Goal: Communication & Community: Participate in discussion

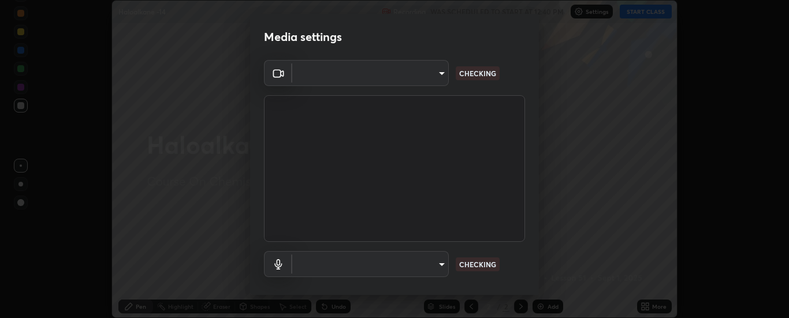
scroll to position [61, 0]
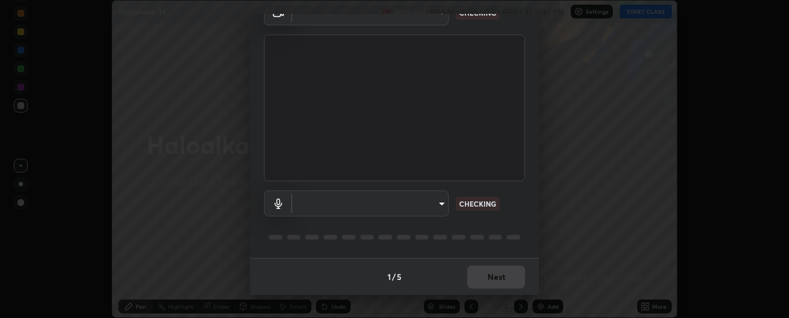
type input "6d3829c99f98afdfe7c29186be8927c2ef9ac3e8f7233b1026567672352cba5b"
type input "communications"
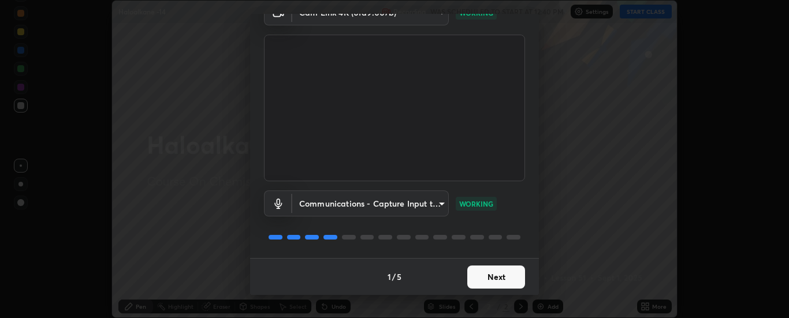
click at [499, 275] on button "Next" at bounding box center [496, 277] width 58 height 23
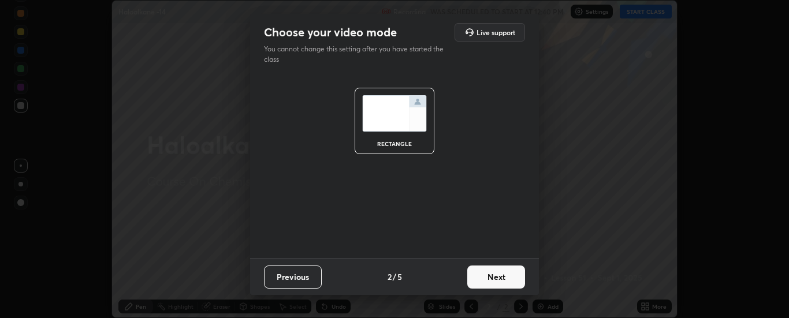
scroll to position [0, 0]
click at [498, 277] on button "Next" at bounding box center [496, 277] width 58 height 23
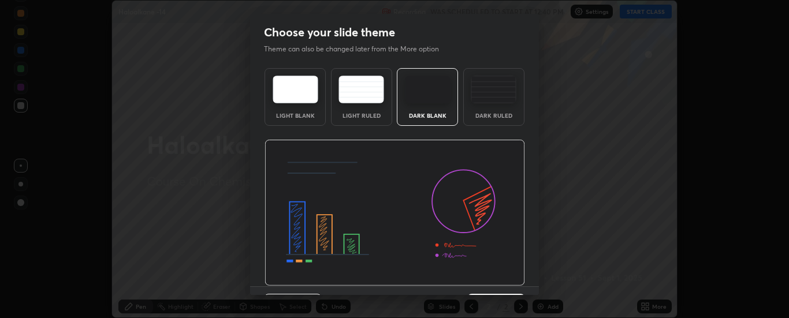
scroll to position [28, 0]
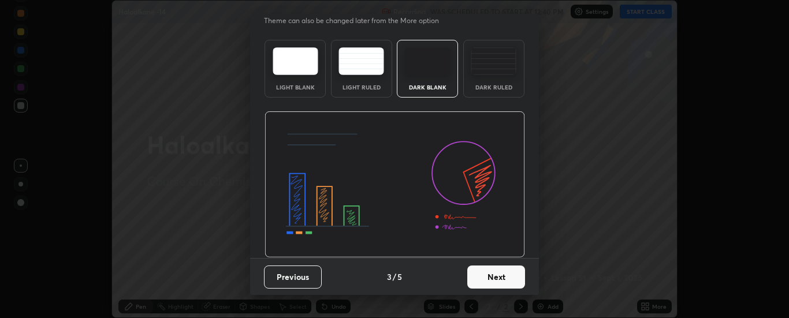
click at [496, 275] on button "Next" at bounding box center [496, 277] width 58 height 23
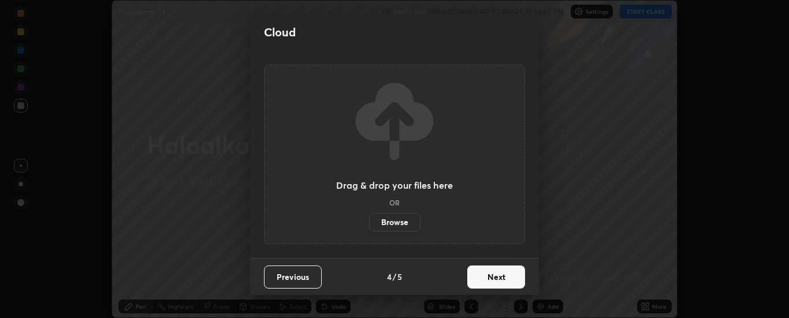
click at [498, 275] on button "Next" at bounding box center [496, 277] width 58 height 23
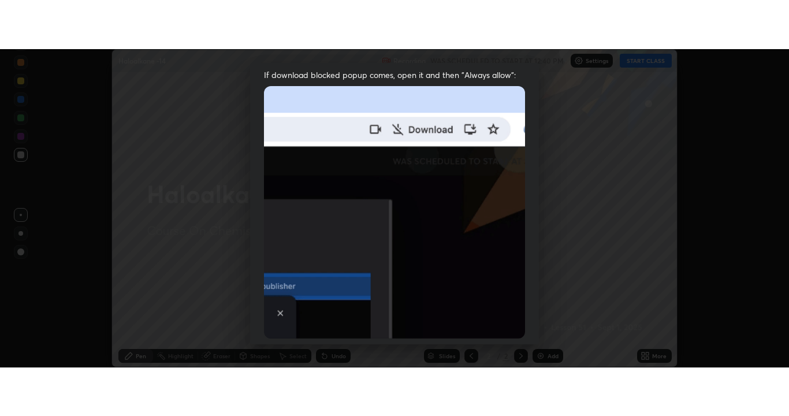
scroll to position [296, 0]
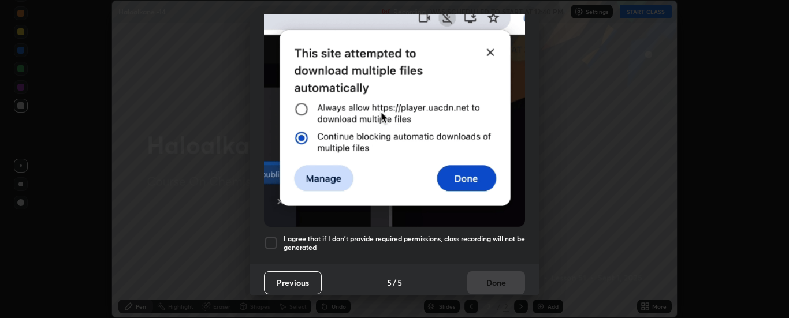
click at [271, 236] on div at bounding box center [271, 243] width 14 height 14
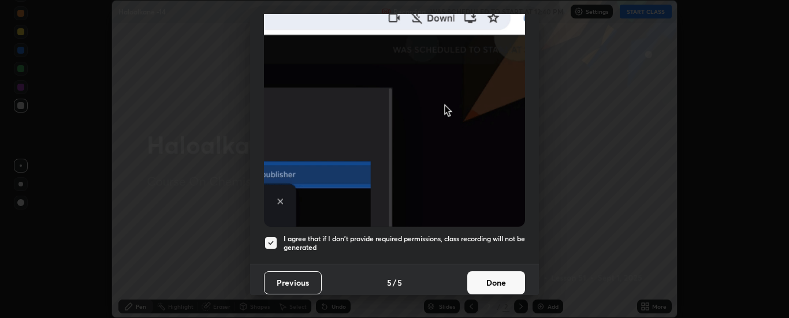
click at [479, 273] on button "Done" at bounding box center [496, 282] width 58 height 23
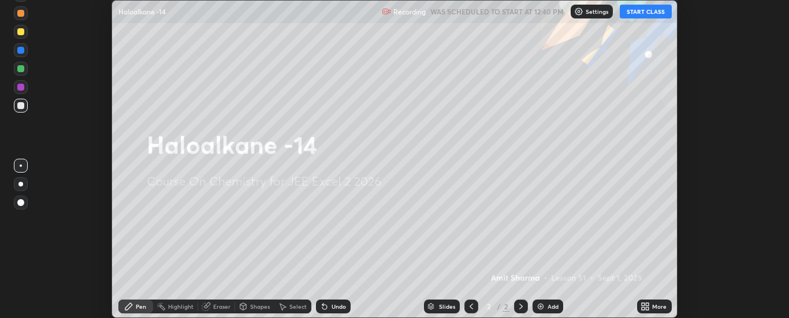
click at [644, 13] on button "START CLASS" at bounding box center [645, 12] width 52 height 14
click at [648, 307] on icon at bounding box center [644, 306] width 9 height 9
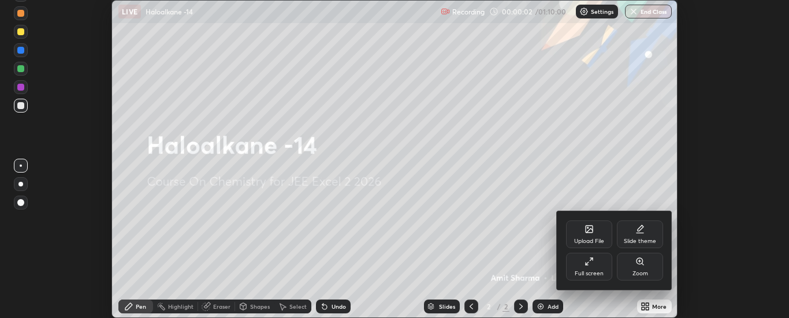
click at [593, 262] on icon at bounding box center [588, 261] width 9 height 9
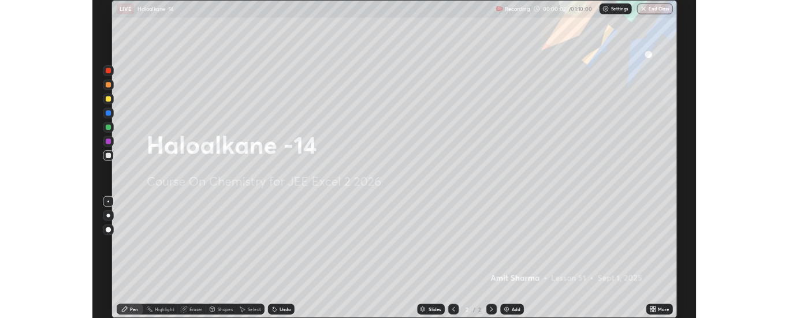
scroll to position [416, 789]
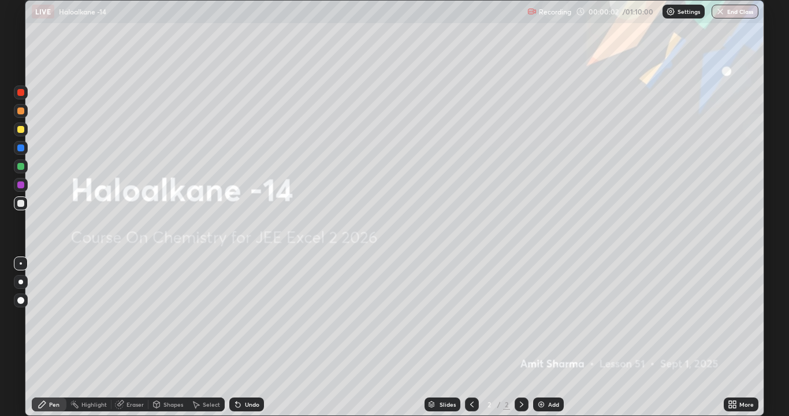
click at [545, 318] on div "Add" at bounding box center [548, 404] width 31 height 14
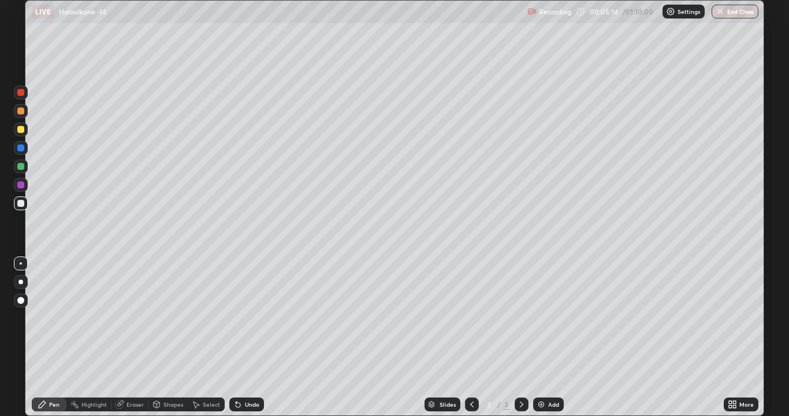
click at [21, 130] on div at bounding box center [20, 129] width 7 height 7
click at [23, 202] on div at bounding box center [20, 203] width 7 height 7
click at [22, 204] on div at bounding box center [20, 203] width 7 height 7
click at [247, 318] on div "Undo" at bounding box center [246, 404] width 35 height 14
click at [255, 318] on div "Undo" at bounding box center [246, 404] width 35 height 14
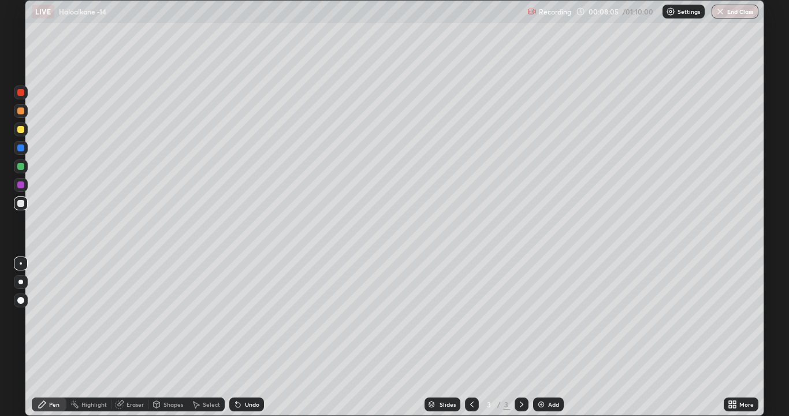
click at [20, 130] on div at bounding box center [20, 129] width 7 height 7
click at [23, 201] on div at bounding box center [20, 203] width 7 height 7
click at [250, 318] on div "Undo" at bounding box center [246, 404] width 35 height 14
click at [247, 318] on div "Undo" at bounding box center [252, 404] width 14 height 6
click at [249, 318] on div "Undo" at bounding box center [252, 404] width 14 height 6
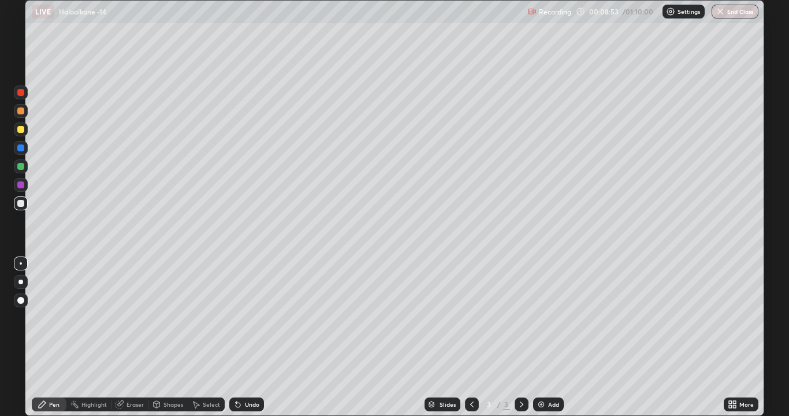
click at [21, 186] on div at bounding box center [20, 184] width 7 height 7
click at [20, 203] on div at bounding box center [20, 203] width 7 height 7
click at [540, 318] on img at bounding box center [540, 403] width 9 height 9
click at [21, 129] on div at bounding box center [20, 129] width 7 height 7
click at [21, 203] on div at bounding box center [20, 203] width 7 height 7
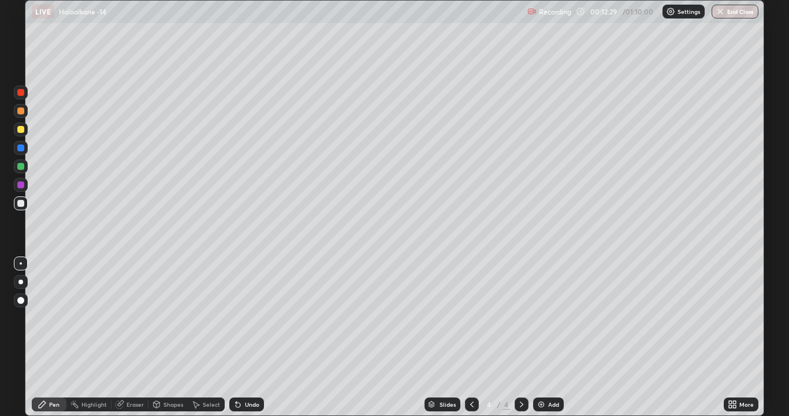
click at [21, 129] on div at bounding box center [20, 129] width 7 height 7
click at [23, 201] on div at bounding box center [20, 203] width 7 height 7
click at [22, 185] on div at bounding box center [20, 184] width 7 height 7
click at [23, 204] on div at bounding box center [20, 203] width 7 height 7
click at [22, 130] on div at bounding box center [20, 129] width 7 height 7
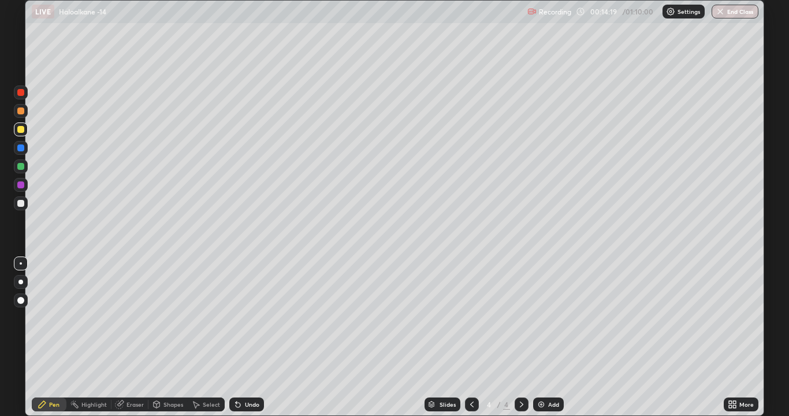
click at [23, 204] on div at bounding box center [20, 203] width 7 height 7
click at [20, 130] on div at bounding box center [20, 129] width 7 height 7
click at [543, 318] on img at bounding box center [540, 403] width 9 height 9
click at [248, 318] on div "Undo" at bounding box center [246, 404] width 35 height 14
click at [245, 318] on div "Undo" at bounding box center [252, 404] width 14 height 6
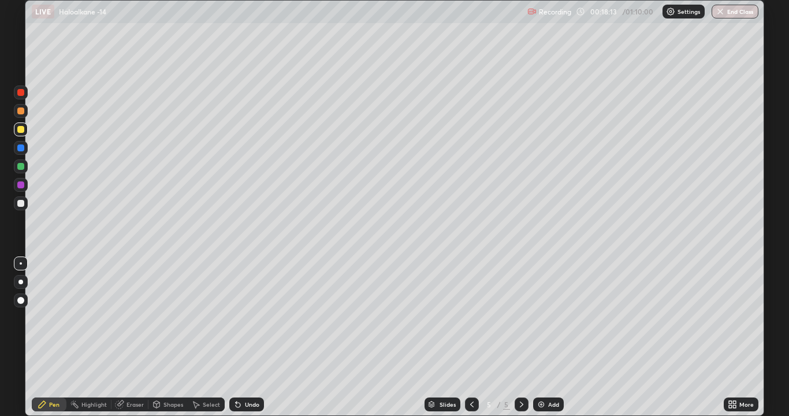
click at [21, 204] on div at bounding box center [20, 203] width 7 height 7
click at [541, 318] on img at bounding box center [540, 403] width 9 height 9
click at [22, 129] on div at bounding box center [20, 129] width 7 height 7
click at [21, 203] on div at bounding box center [20, 203] width 7 height 7
click at [19, 187] on div at bounding box center [20, 184] width 7 height 7
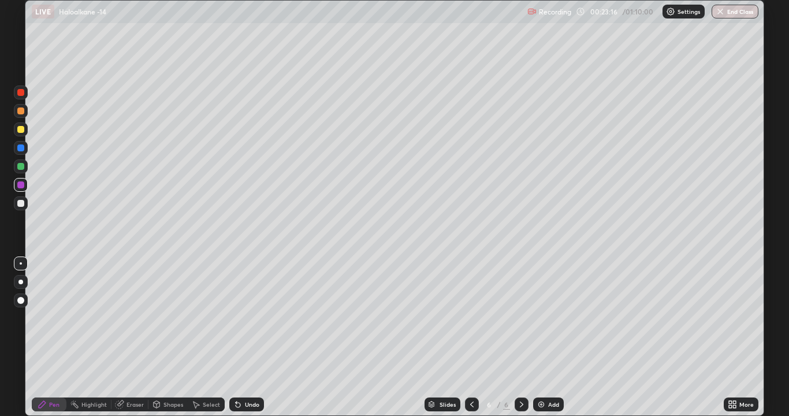
click at [21, 166] on div at bounding box center [20, 166] width 7 height 7
click at [20, 129] on div at bounding box center [20, 129] width 7 height 7
click at [241, 318] on div "Undo" at bounding box center [246, 404] width 35 height 14
click at [242, 318] on div "Undo" at bounding box center [246, 404] width 35 height 14
click at [21, 206] on div at bounding box center [20, 203] width 7 height 7
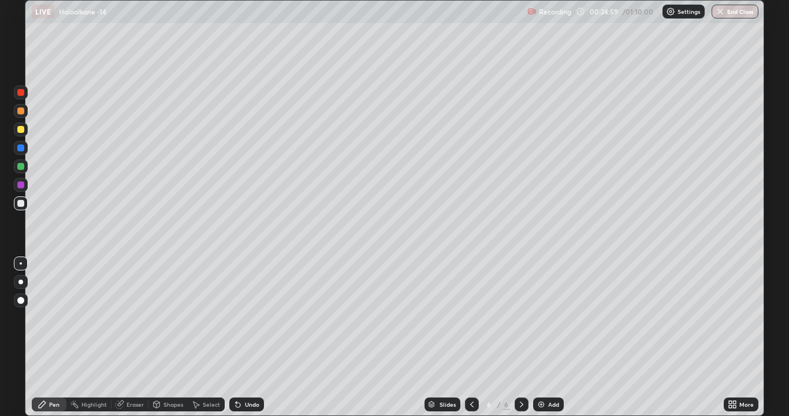
click at [245, 318] on div "Undo" at bounding box center [252, 404] width 14 height 6
click at [248, 318] on div "Undo" at bounding box center [252, 404] width 14 height 6
click at [21, 185] on div at bounding box center [20, 184] width 7 height 7
click at [23, 203] on div at bounding box center [20, 203] width 7 height 7
click at [537, 318] on img at bounding box center [540, 403] width 9 height 9
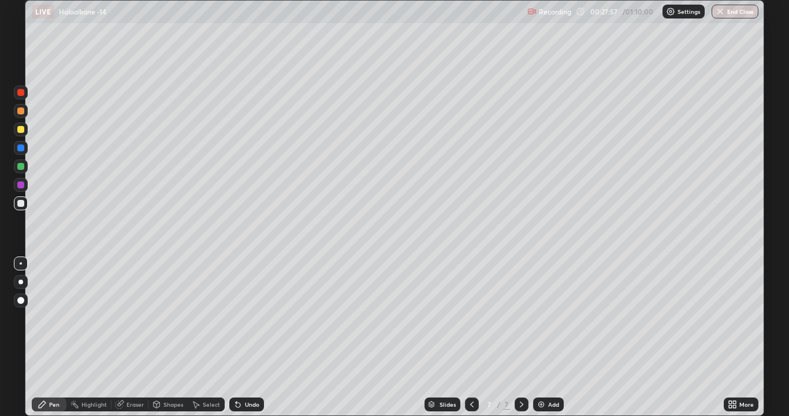
click at [21, 128] on div at bounding box center [20, 129] width 7 height 7
click at [23, 202] on div at bounding box center [20, 203] width 7 height 7
click at [23, 165] on div at bounding box center [20, 166] width 7 height 7
click at [18, 200] on div at bounding box center [20, 203] width 7 height 7
click at [18, 185] on div at bounding box center [20, 184] width 7 height 7
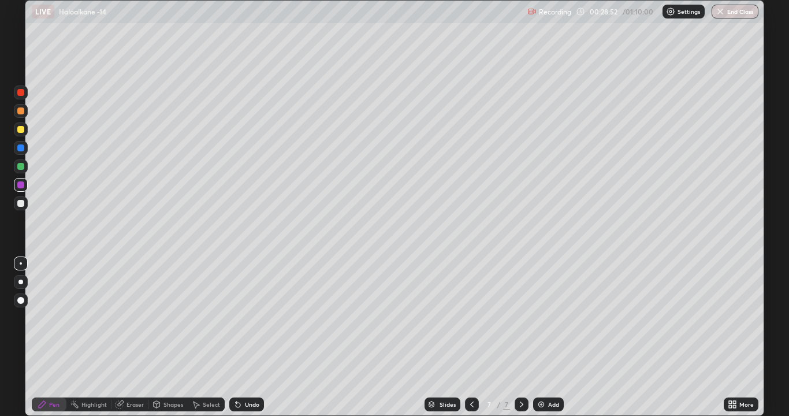
click at [23, 204] on div at bounding box center [20, 203] width 7 height 7
click at [23, 129] on div at bounding box center [20, 129] width 7 height 7
click at [21, 203] on div at bounding box center [20, 203] width 7 height 7
click at [20, 130] on div at bounding box center [20, 129] width 7 height 7
click at [21, 203] on div at bounding box center [20, 203] width 7 height 7
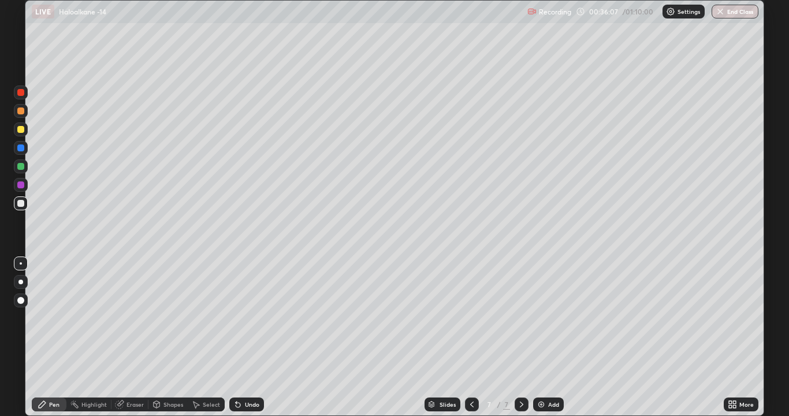
click at [548, 318] on div "Add" at bounding box center [553, 404] width 11 height 6
click at [22, 127] on div at bounding box center [20, 129] width 7 height 7
click at [21, 205] on div at bounding box center [20, 203] width 7 height 7
click at [22, 166] on div at bounding box center [20, 166] width 7 height 7
click at [22, 203] on div at bounding box center [20, 203] width 7 height 7
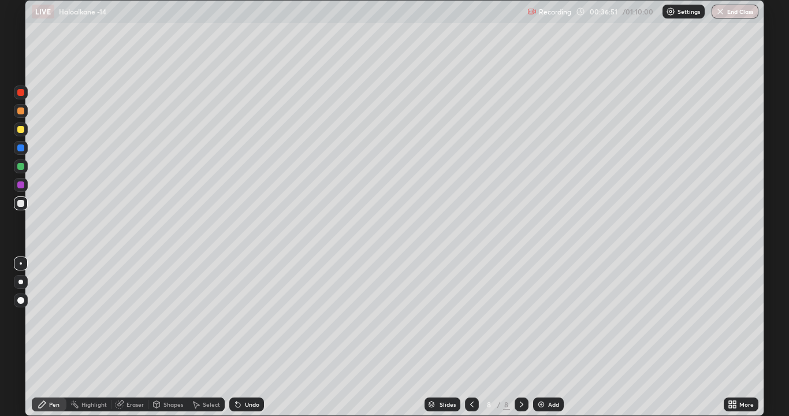
click at [18, 184] on div at bounding box center [20, 184] width 7 height 7
click at [22, 204] on div at bounding box center [20, 203] width 7 height 7
click at [23, 184] on div at bounding box center [20, 184] width 7 height 7
click at [25, 201] on div at bounding box center [21, 203] width 14 height 14
click at [135, 318] on div "Eraser" at bounding box center [134, 404] width 17 height 6
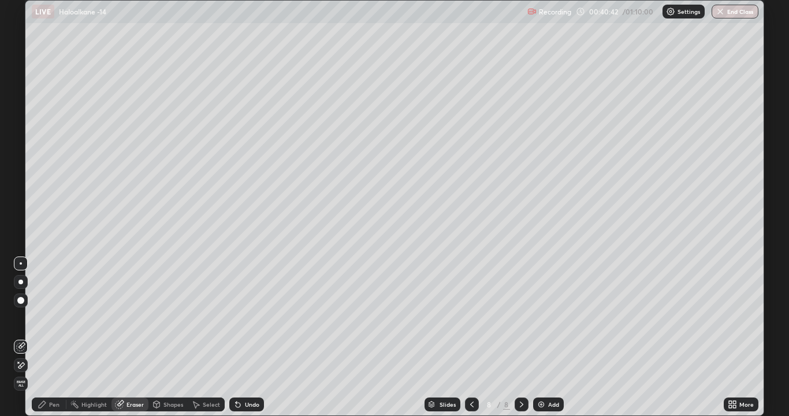
click at [54, 318] on div "Pen" at bounding box center [54, 404] width 10 height 6
click at [130, 318] on div "Eraser" at bounding box center [134, 404] width 17 height 6
click at [64, 318] on div "Pen" at bounding box center [49, 404] width 35 height 14
click at [22, 131] on div at bounding box center [20, 129] width 7 height 7
click at [20, 203] on div at bounding box center [20, 203] width 7 height 7
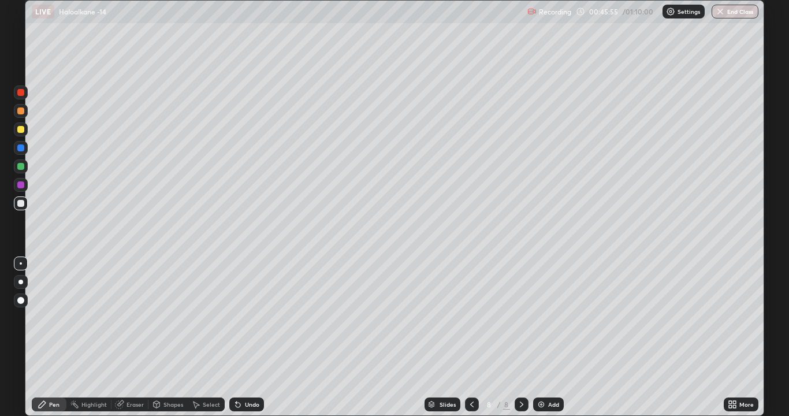
click at [548, 318] on div "Add" at bounding box center [548, 404] width 31 height 14
click at [21, 129] on div at bounding box center [20, 129] width 7 height 7
click at [242, 318] on div "Undo" at bounding box center [246, 404] width 35 height 14
click at [236, 318] on icon at bounding box center [238, 404] width 5 height 5
click at [23, 203] on div at bounding box center [20, 203] width 7 height 7
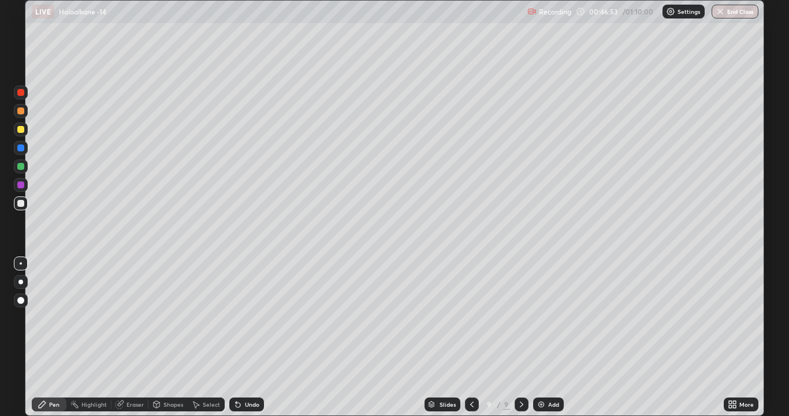
click at [23, 131] on div at bounding box center [20, 129] width 7 height 7
click at [21, 199] on div at bounding box center [21, 203] width 14 height 14
click at [135, 318] on div "Eraser" at bounding box center [134, 404] width 17 height 6
click at [48, 318] on div "Pen" at bounding box center [49, 404] width 35 height 14
click at [21, 185] on div at bounding box center [20, 184] width 7 height 7
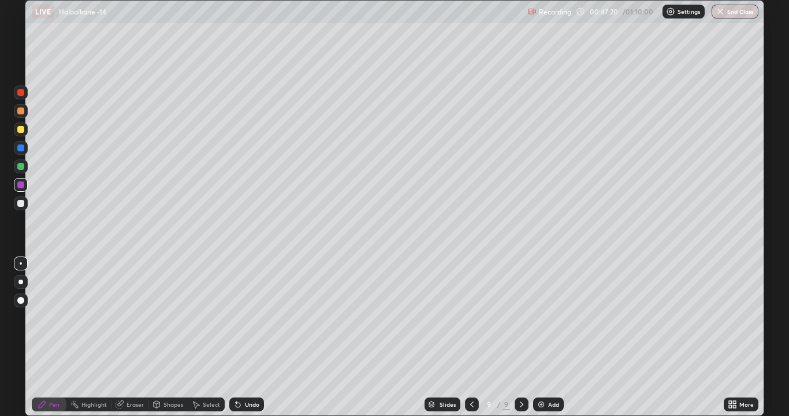
click at [22, 204] on div at bounding box center [20, 203] width 7 height 7
click at [23, 186] on div at bounding box center [20, 184] width 7 height 7
click at [21, 204] on div at bounding box center [20, 203] width 7 height 7
click at [21, 165] on div at bounding box center [20, 166] width 7 height 7
click at [21, 204] on div at bounding box center [20, 203] width 7 height 7
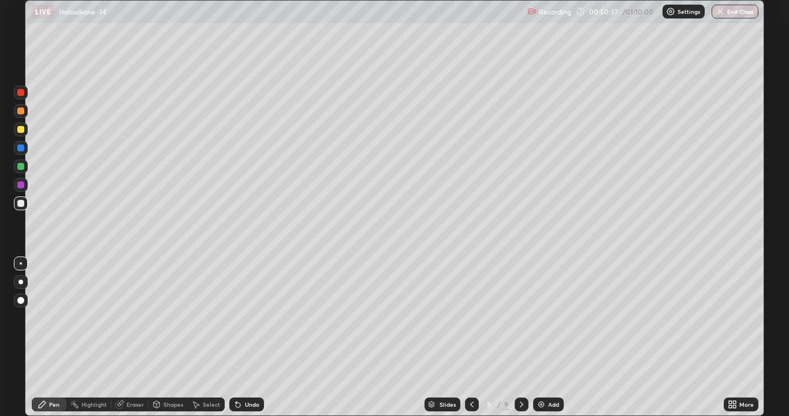
click at [169, 318] on div "Shapes" at bounding box center [167, 404] width 39 height 14
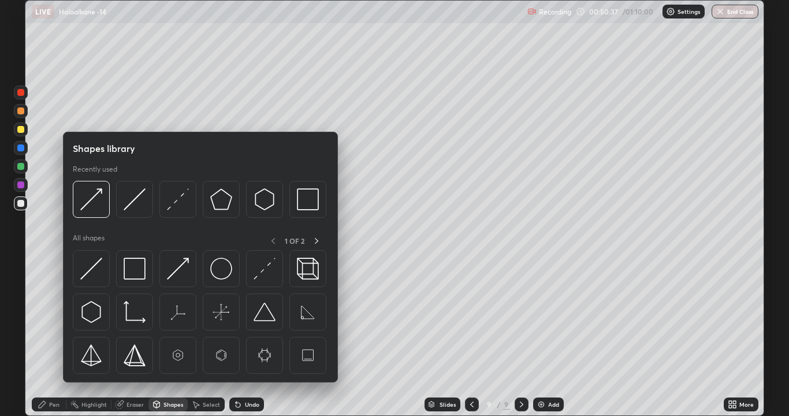
click at [133, 318] on div "Eraser" at bounding box center [134, 404] width 17 height 6
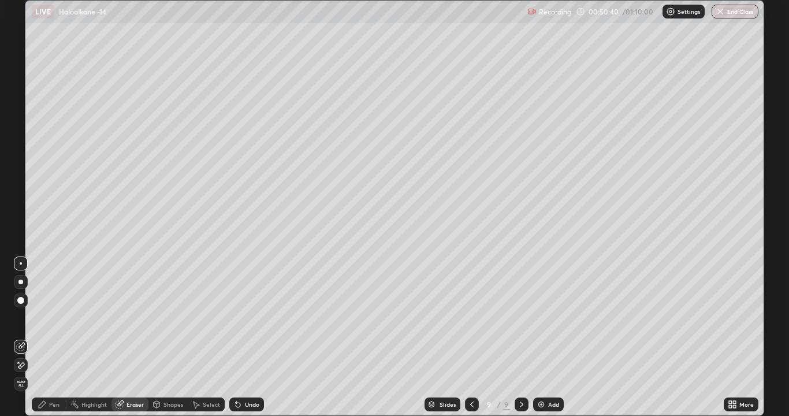
click at [59, 318] on div "Pen" at bounding box center [54, 404] width 10 height 6
click at [22, 183] on div at bounding box center [20, 184] width 7 height 7
click at [23, 204] on div at bounding box center [20, 203] width 7 height 7
click at [23, 132] on div at bounding box center [20, 129] width 7 height 7
click at [236, 318] on icon at bounding box center [238, 404] width 5 height 5
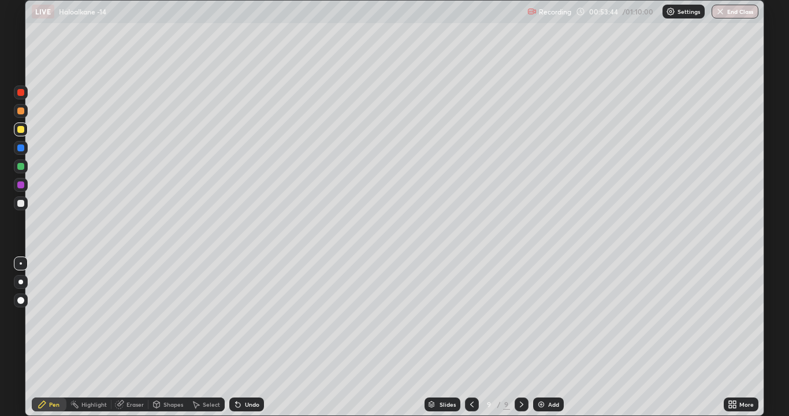
click at [21, 204] on div at bounding box center [20, 203] width 7 height 7
click at [542, 318] on img at bounding box center [540, 403] width 9 height 9
click at [23, 130] on div at bounding box center [20, 129] width 7 height 7
click at [23, 202] on div at bounding box center [20, 203] width 7 height 7
click at [21, 129] on div at bounding box center [20, 129] width 7 height 7
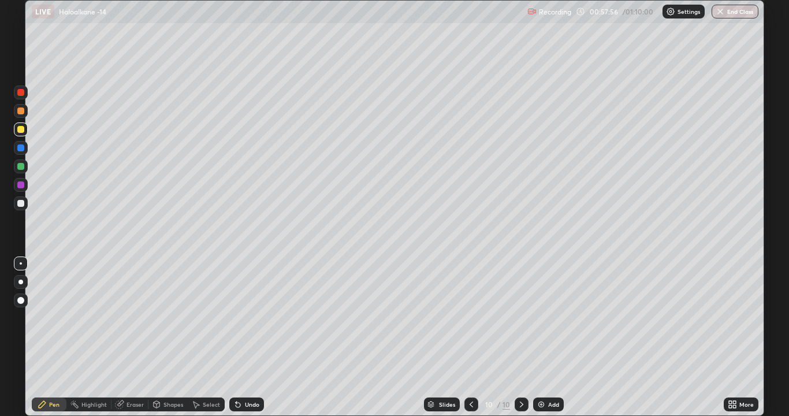
click at [21, 203] on div at bounding box center [20, 203] width 7 height 7
click at [547, 318] on div "Add" at bounding box center [548, 404] width 31 height 14
click at [20, 130] on div at bounding box center [20, 129] width 7 height 7
click at [21, 203] on div at bounding box center [20, 203] width 7 height 7
click at [545, 318] on div "Add" at bounding box center [548, 404] width 31 height 14
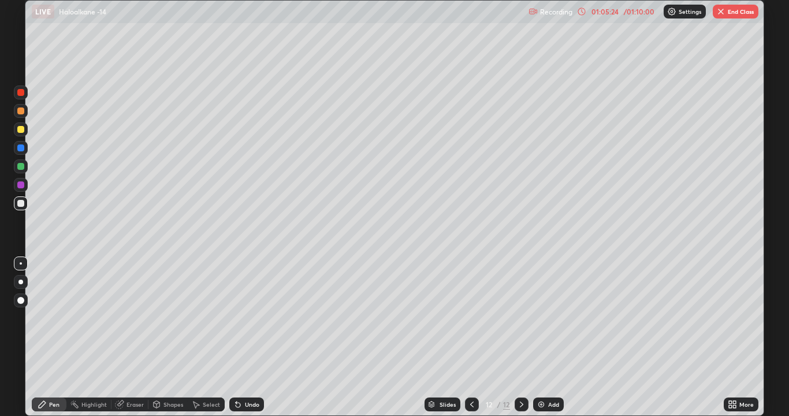
click at [22, 131] on div at bounding box center [20, 129] width 7 height 7
click at [23, 205] on div at bounding box center [20, 203] width 7 height 7
click at [23, 185] on div at bounding box center [20, 184] width 7 height 7
click at [20, 203] on div at bounding box center [20, 203] width 7 height 7
click at [18, 129] on div at bounding box center [20, 129] width 7 height 7
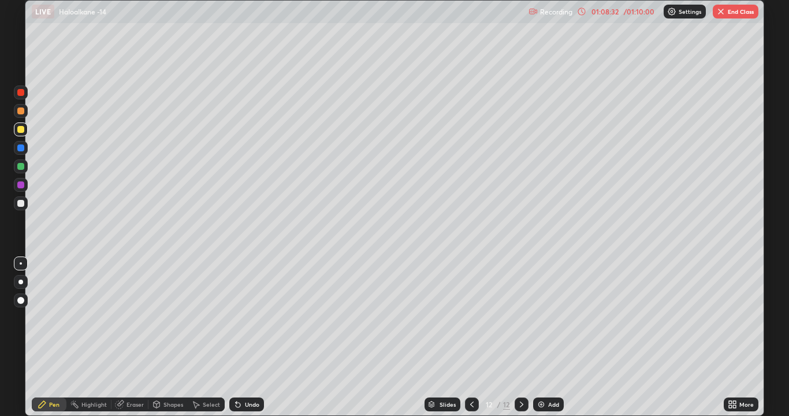
click at [245, 318] on div "Undo" at bounding box center [252, 404] width 14 height 6
click at [21, 204] on div at bounding box center [20, 203] width 7 height 7
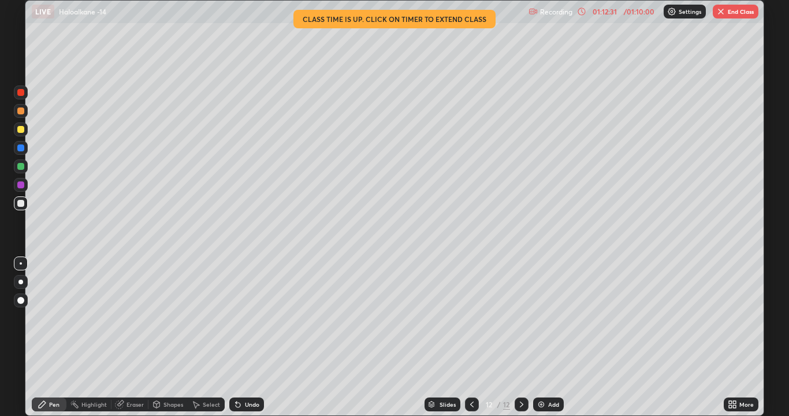
click at [739, 13] on button "End Class" at bounding box center [735, 12] width 46 height 14
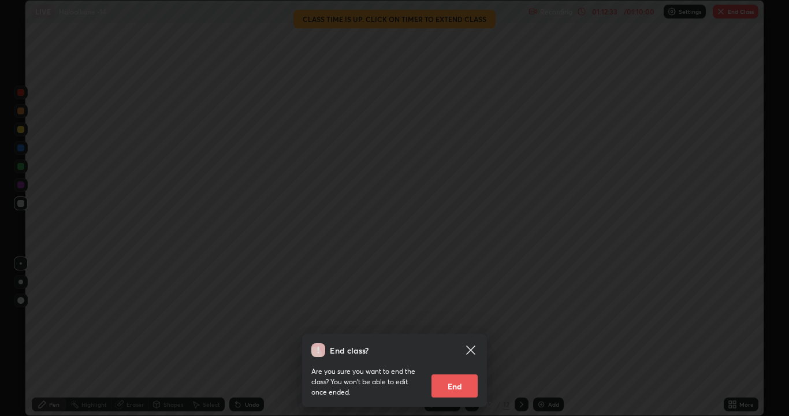
click at [458, 318] on button "End" at bounding box center [454, 385] width 46 height 23
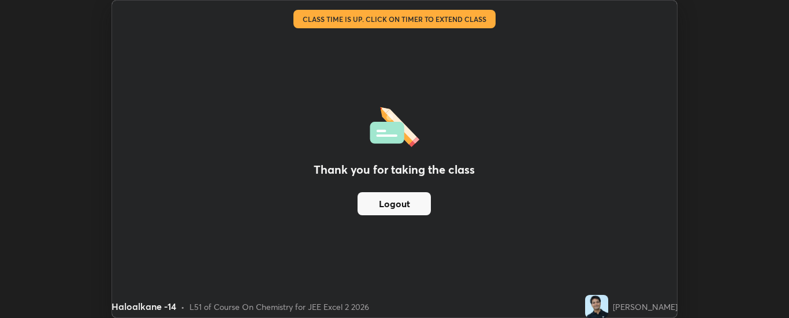
scroll to position [57410, 56940]
